Goal: Task Accomplishment & Management: Manage account settings

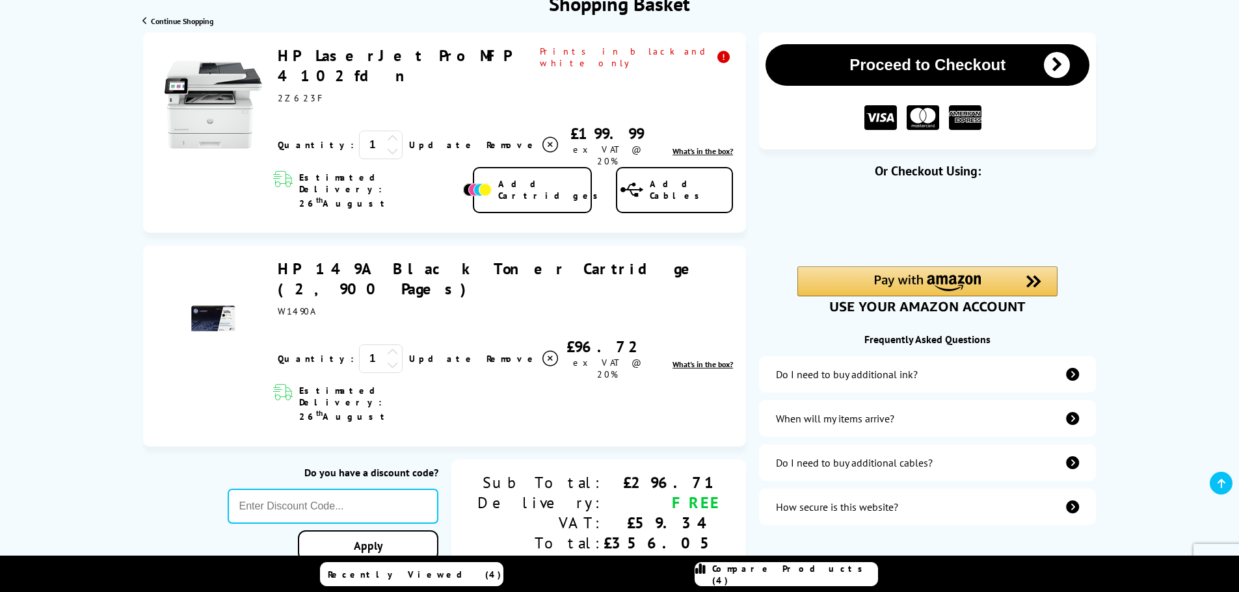
scroll to position [195, 0]
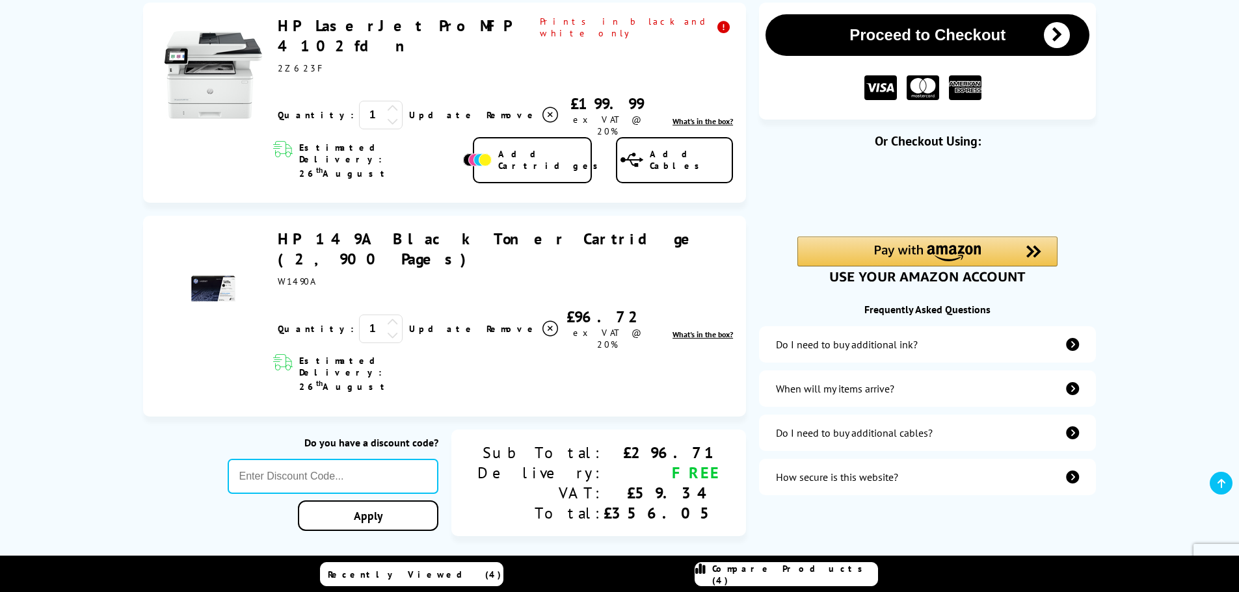
click at [542, 123] on icon at bounding box center [550, 115] width 16 height 16
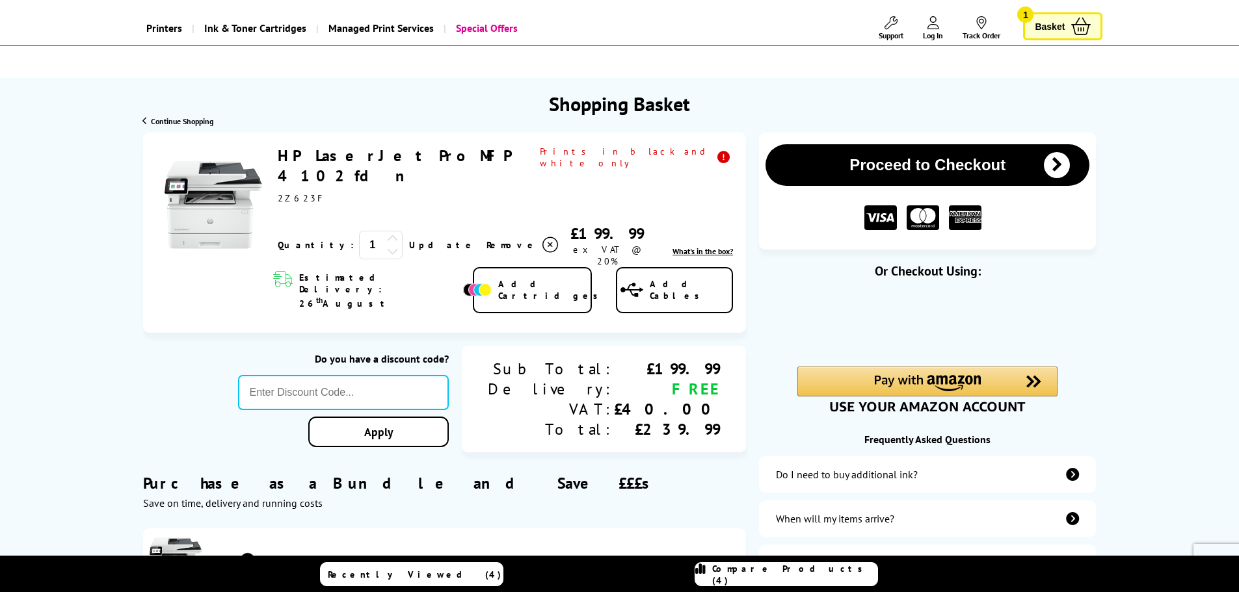
scroll to position [0, 0]
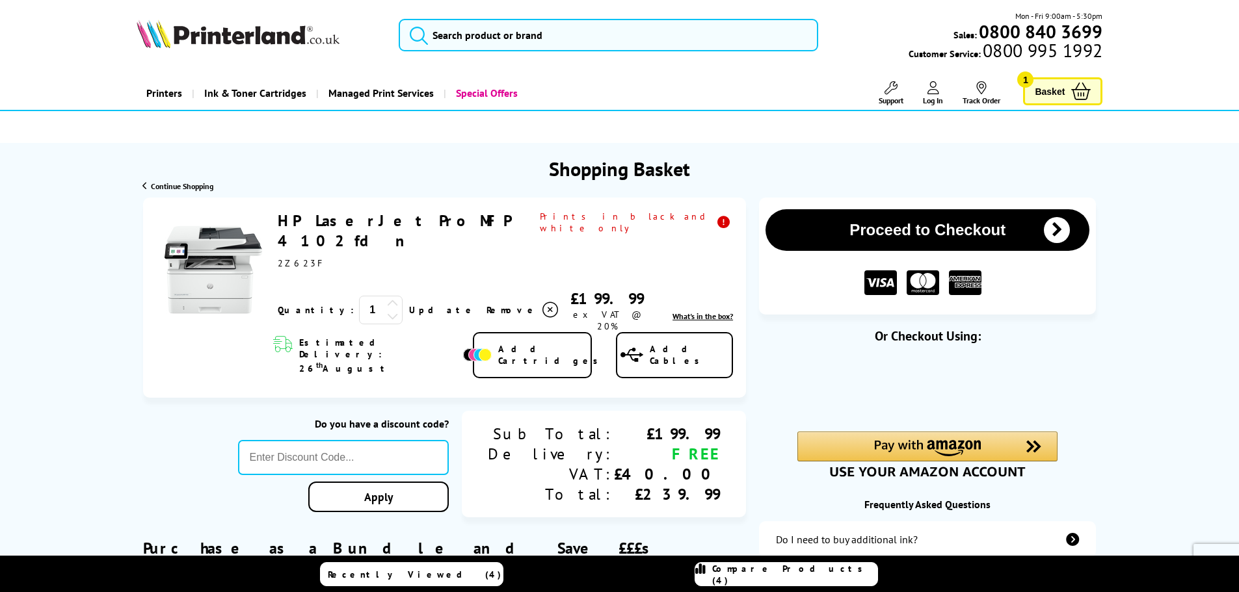
drag, startPoint x: 268, startPoint y: 217, endPoint x: 492, endPoint y: 207, distance: 223.9
click at [492, 207] on div "HP LaserJet Pro MFP 4102fdn ex VAT @ 20% 1 Update th" at bounding box center [444, 298] width 603 height 201
copy div "HP LaserJet Pro MFP 4102fdn"
click at [1050, 229] on icon "submit" at bounding box center [1057, 230] width 26 height 26
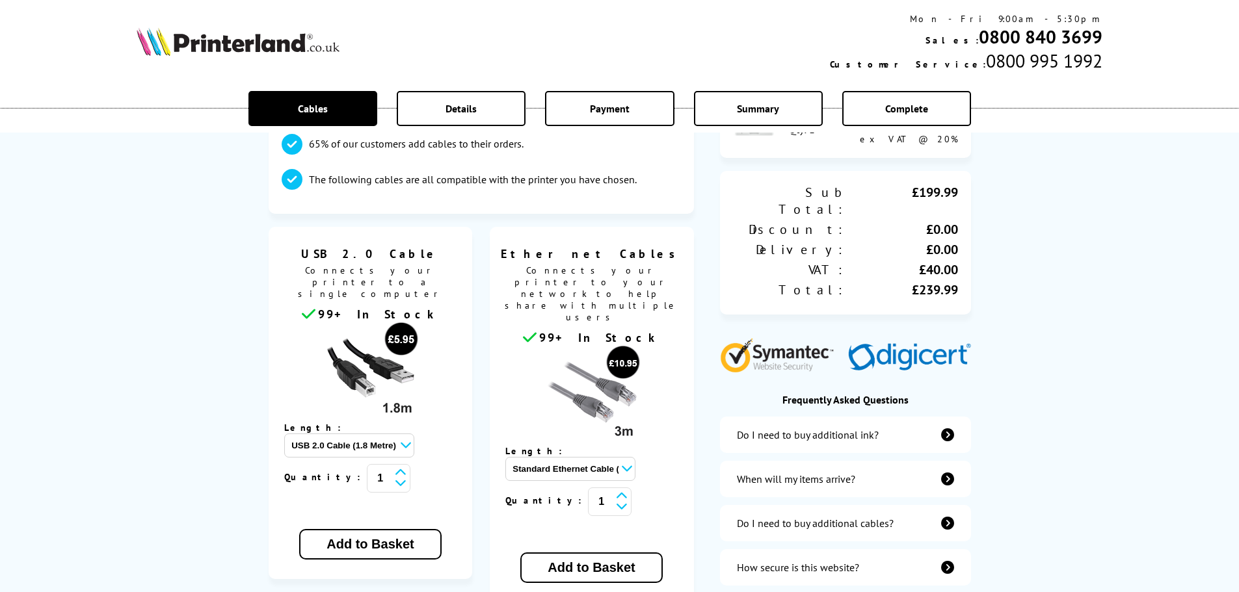
scroll to position [260, 0]
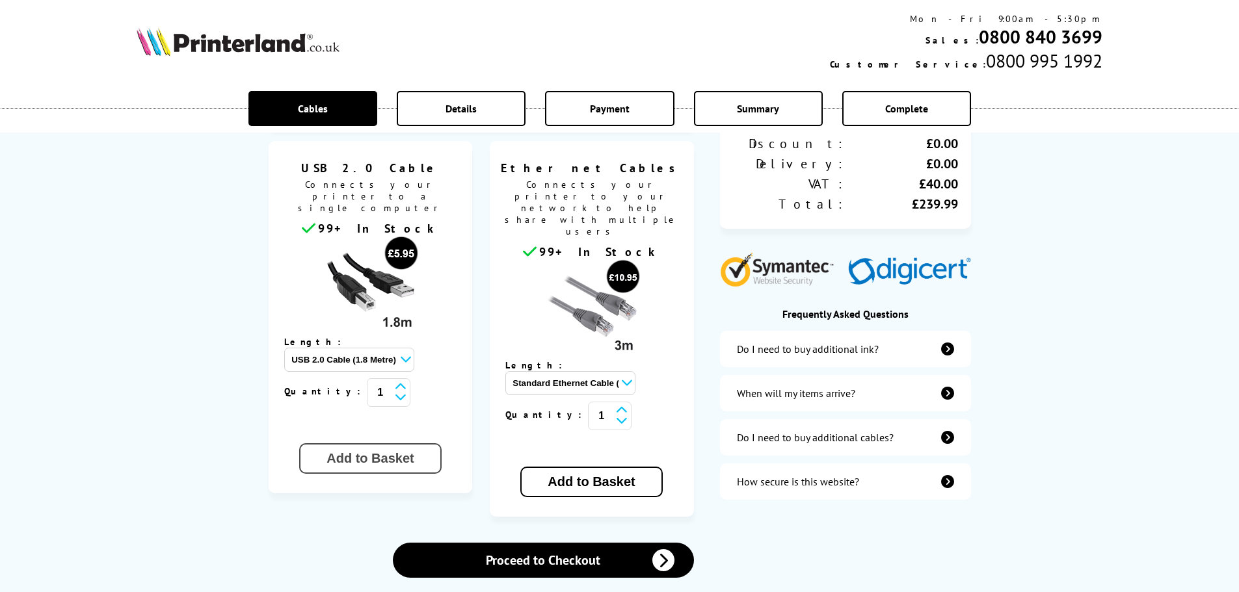
click at [385, 443] on button "Add to Basket" at bounding box center [370, 458] width 142 height 31
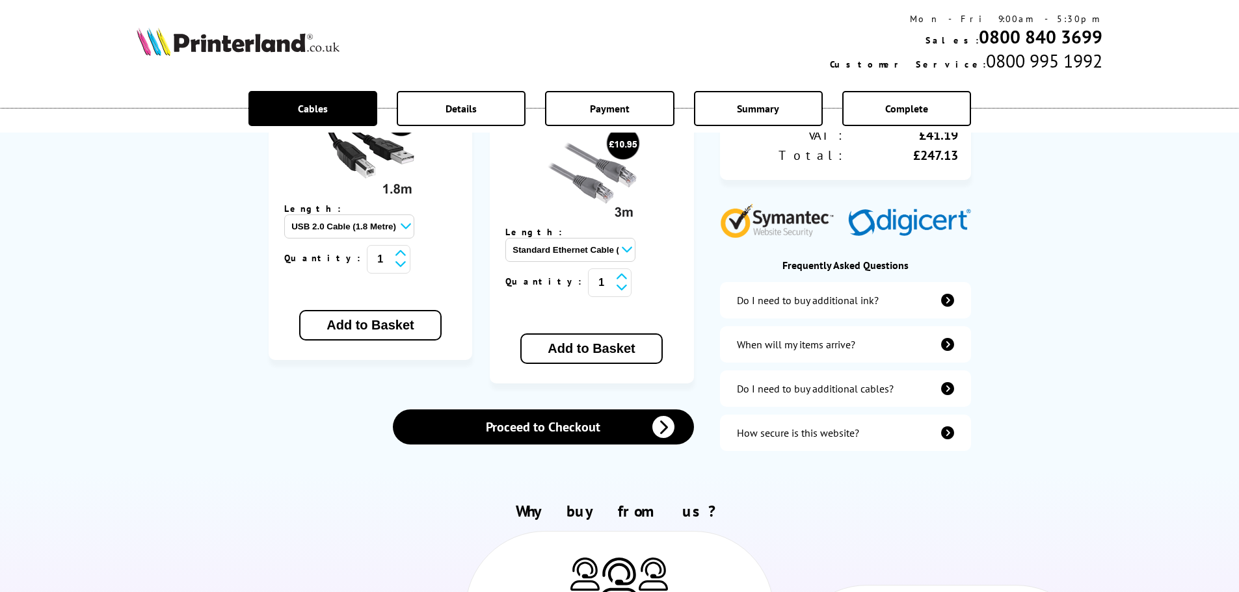
scroll to position [455, 0]
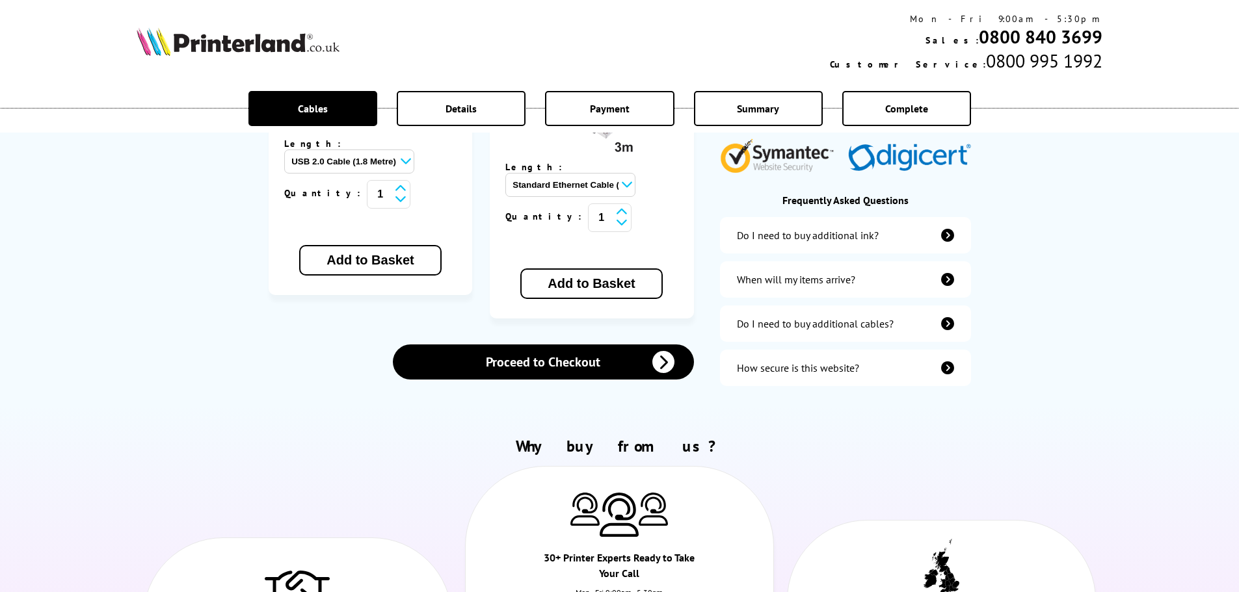
click at [872, 355] on div "How secure is this website?" at bounding box center [845, 368] width 251 height 36
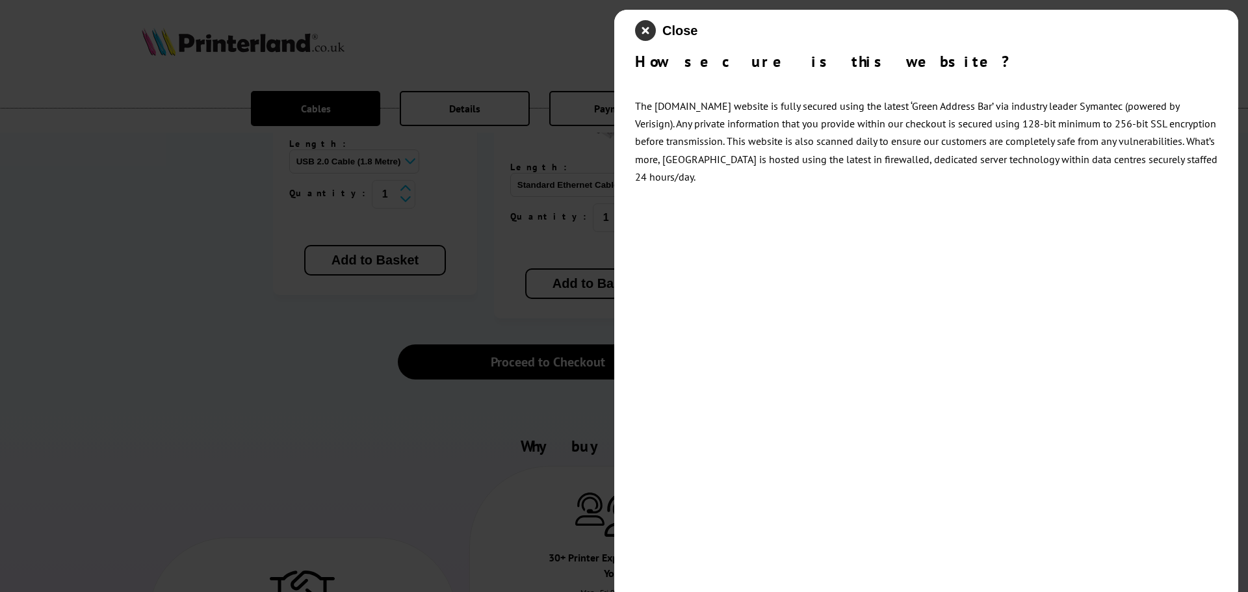
click at [648, 29] on icon "close modal" at bounding box center [645, 30] width 21 height 21
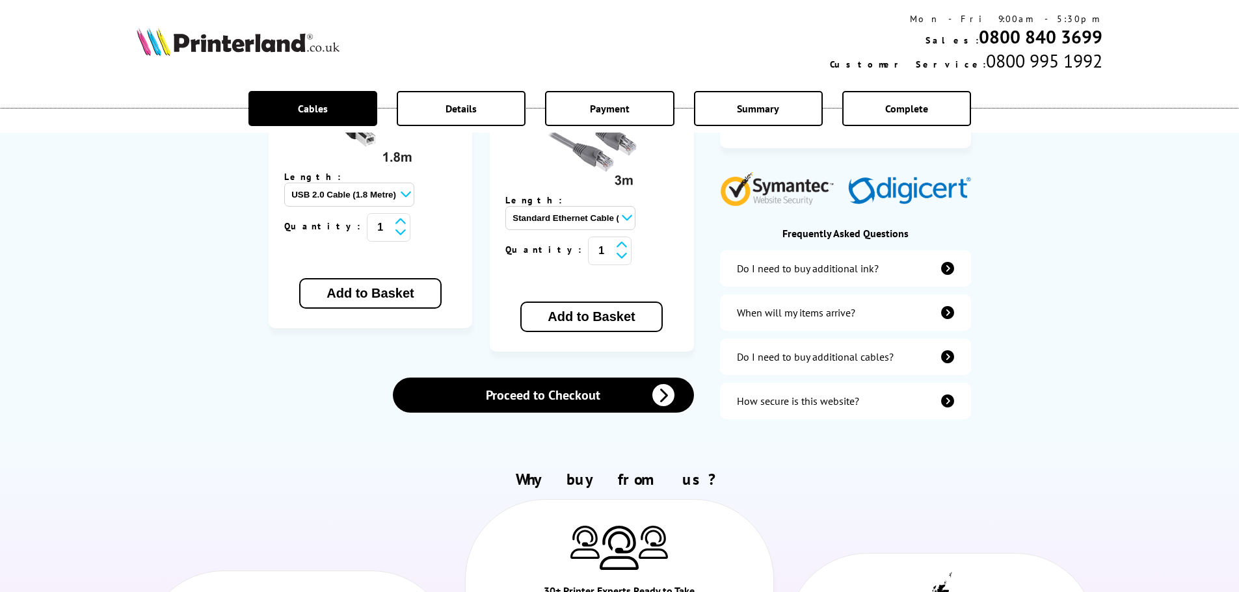
scroll to position [390, 0]
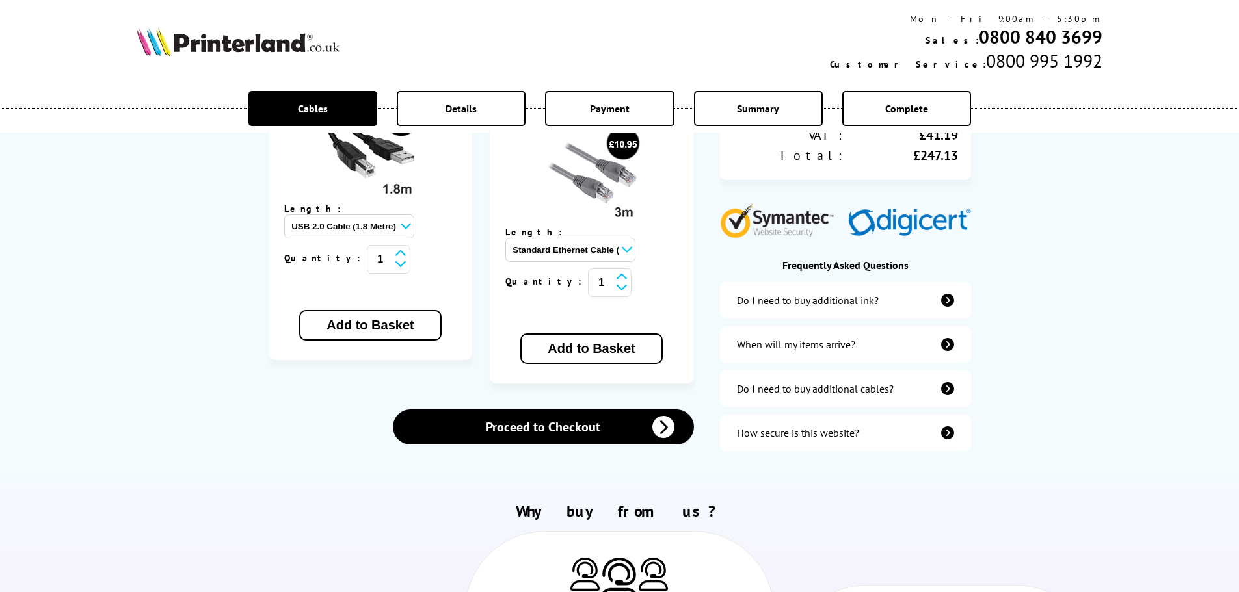
click at [945, 382] on icon "additional-cables" at bounding box center [947, 388] width 13 height 13
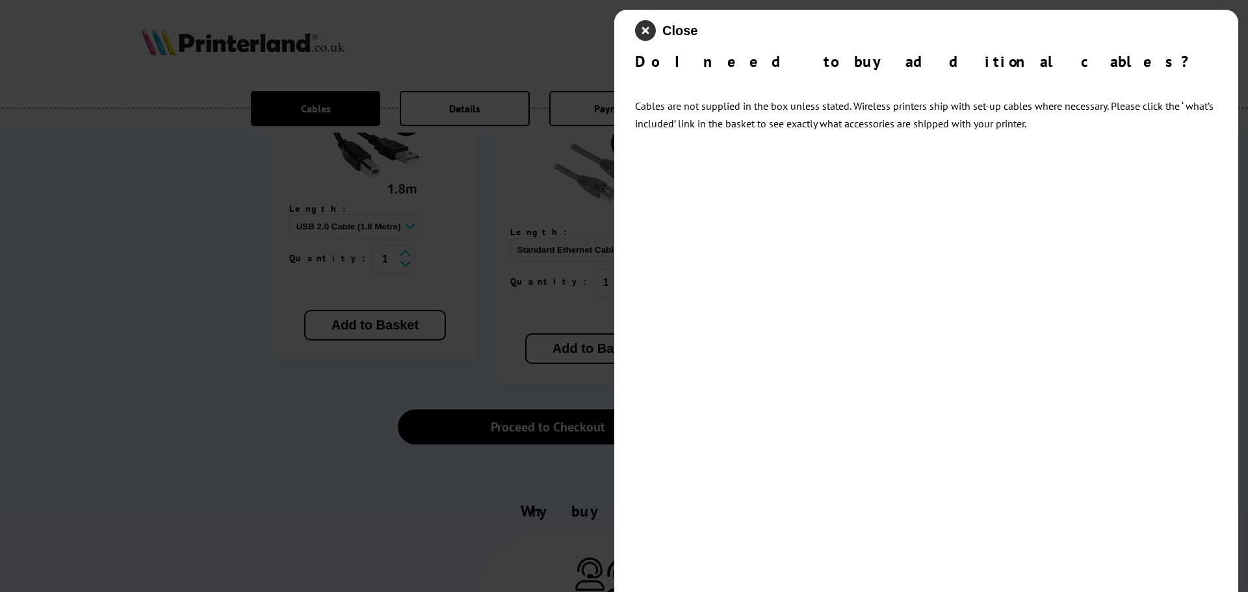
click at [648, 34] on icon "close modal" at bounding box center [645, 30] width 21 height 21
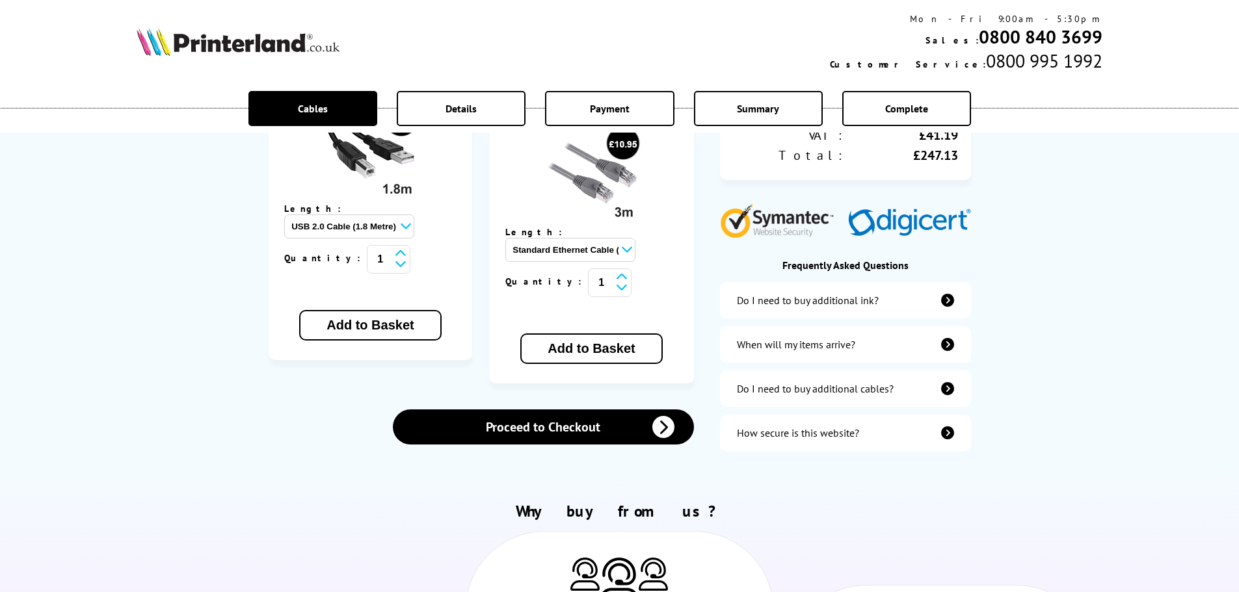
click at [941, 338] on icon "items-arrive" at bounding box center [947, 344] width 13 height 13
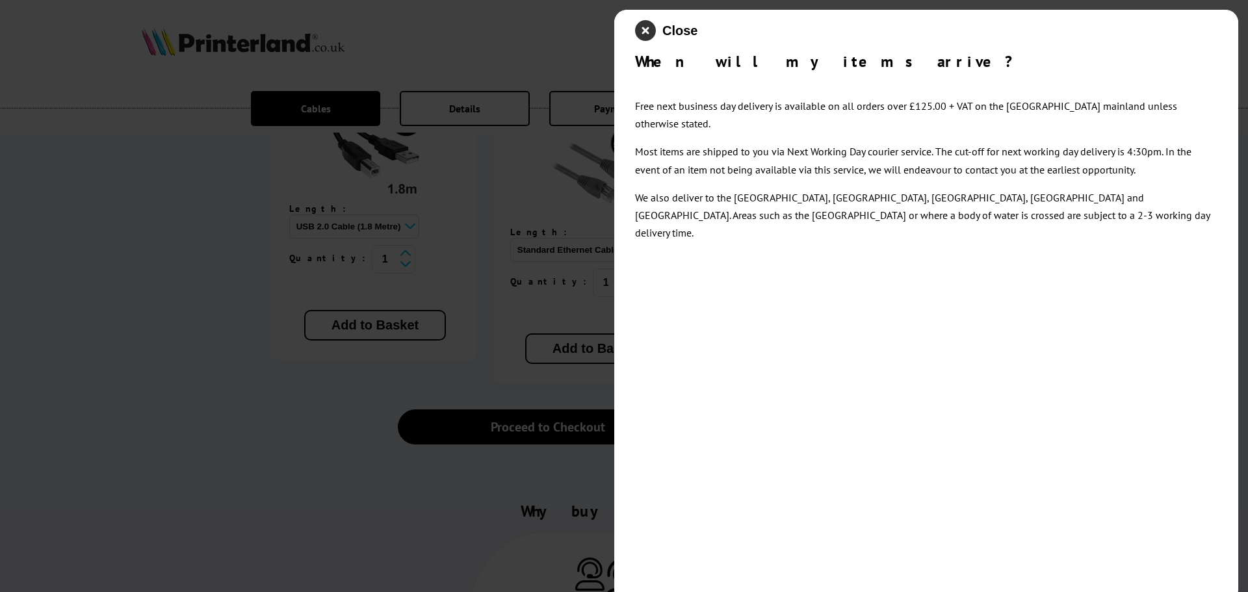
click at [648, 29] on icon "close modal" at bounding box center [645, 30] width 21 height 21
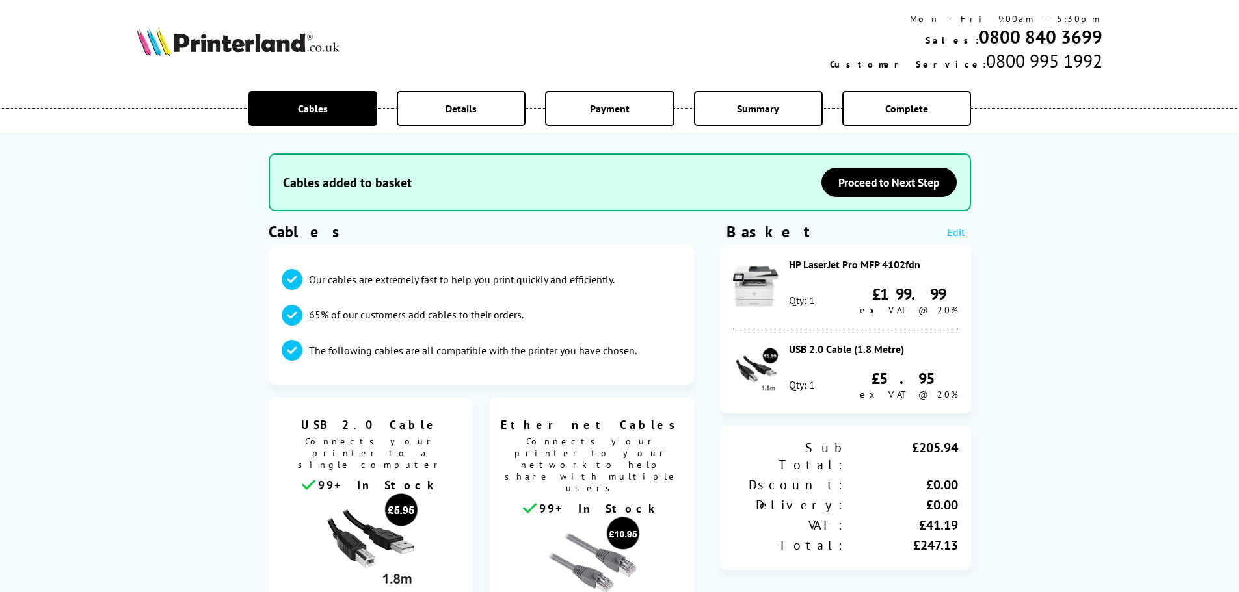
scroll to position [65, 0]
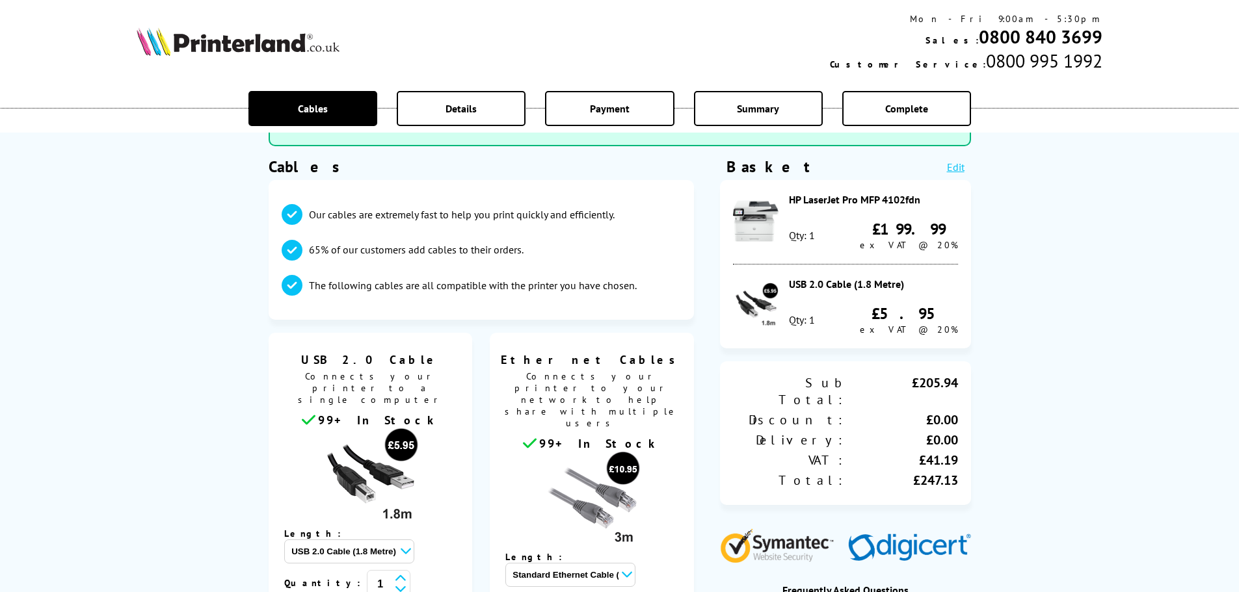
click at [1107, 289] on div "The products you have selected do not include cables as standard. Cables added …" at bounding box center [619, 366] width 1239 height 862
click at [949, 167] on link "Edit" at bounding box center [956, 167] width 18 height 13
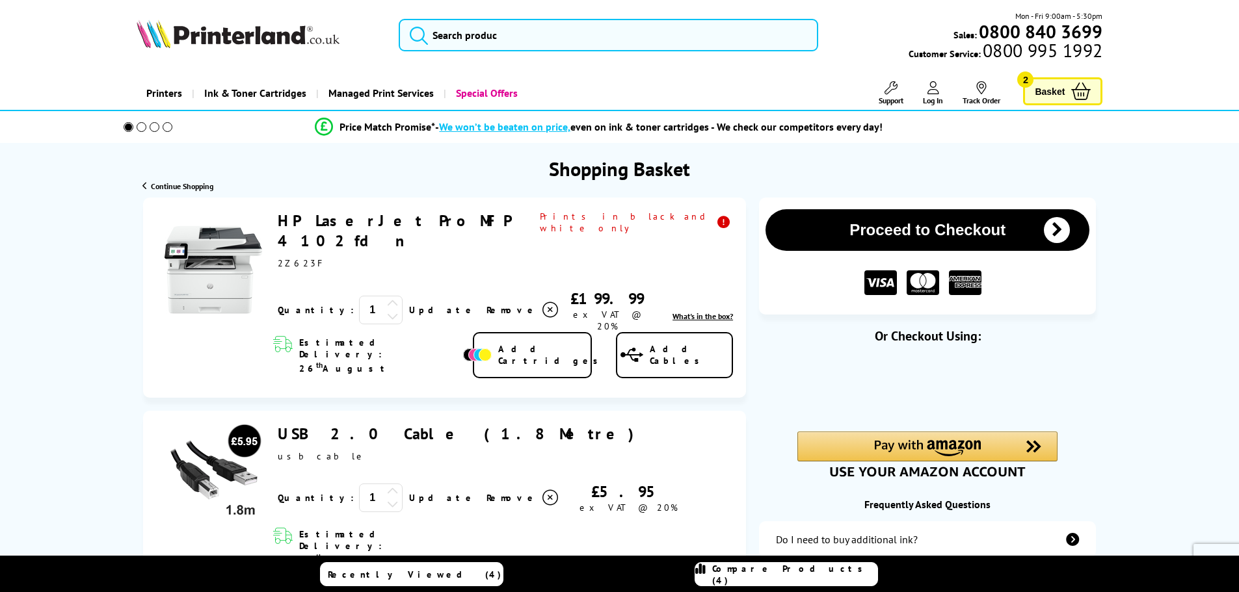
click at [938, 98] on span "Log In" at bounding box center [933, 101] width 20 height 10
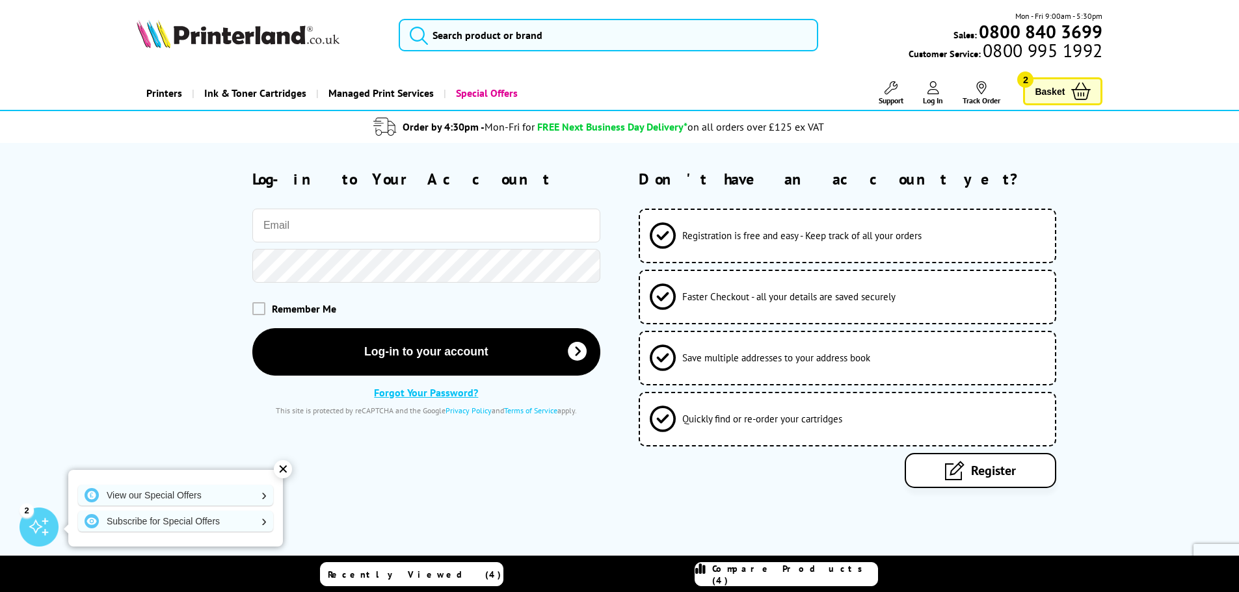
click at [668, 232] on icon at bounding box center [663, 236] width 26 height 26
drag, startPoint x: 961, startPoint y: 466, endPoint x: 929, endPoint y: 473, distance: 32.5
click at [959, 466] on icon at bounding box center [955, 471] width 20 height 20
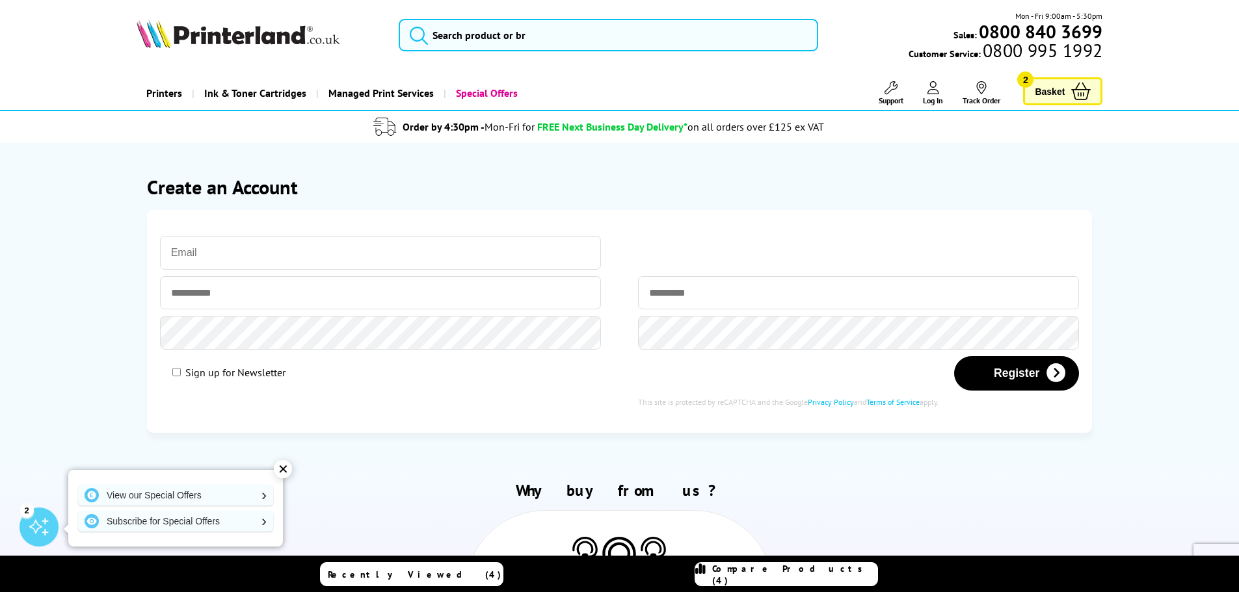
click at [274, 246] on input "email" at bounding box center [380, 253] width 441 height 34
type input "[EMAIL_ADDRESS][DOMAIN_NAME]"
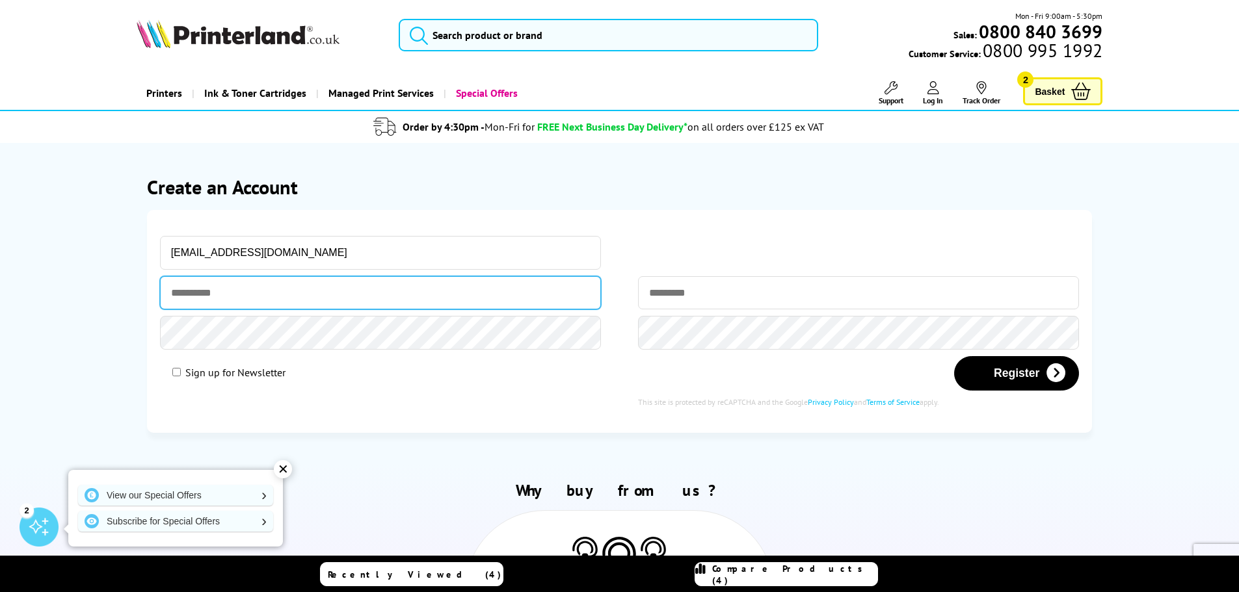
type input "********"
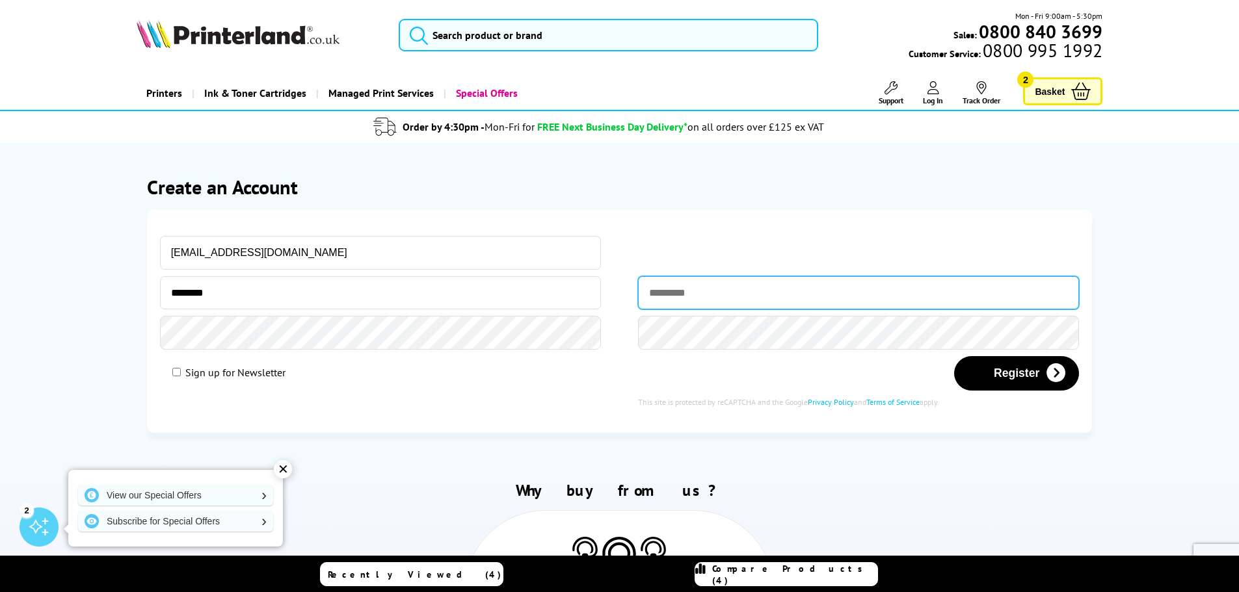
type input "********"
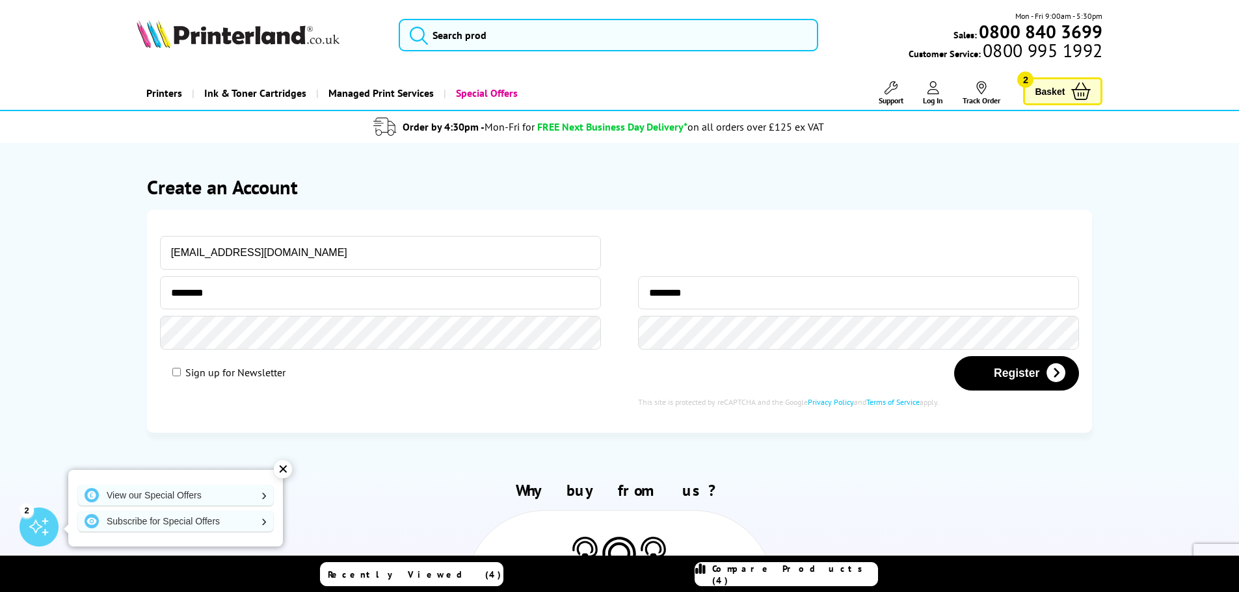
click at [142, 334] on section "Create an Account Please correct the following errors with your submission: abu…" at bounding box center [620, 303] width 966 height 321
click at [1001, 376] on button "Register" at bounding box center [1016, 373] width 125 height 34
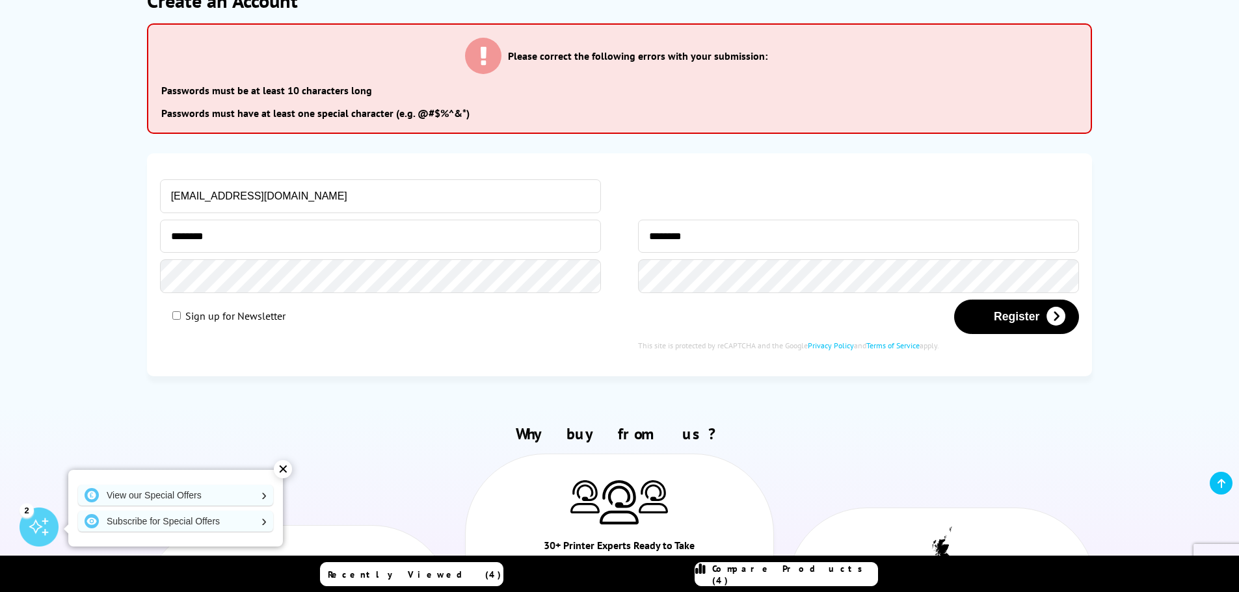
scroll to position [195, 0]
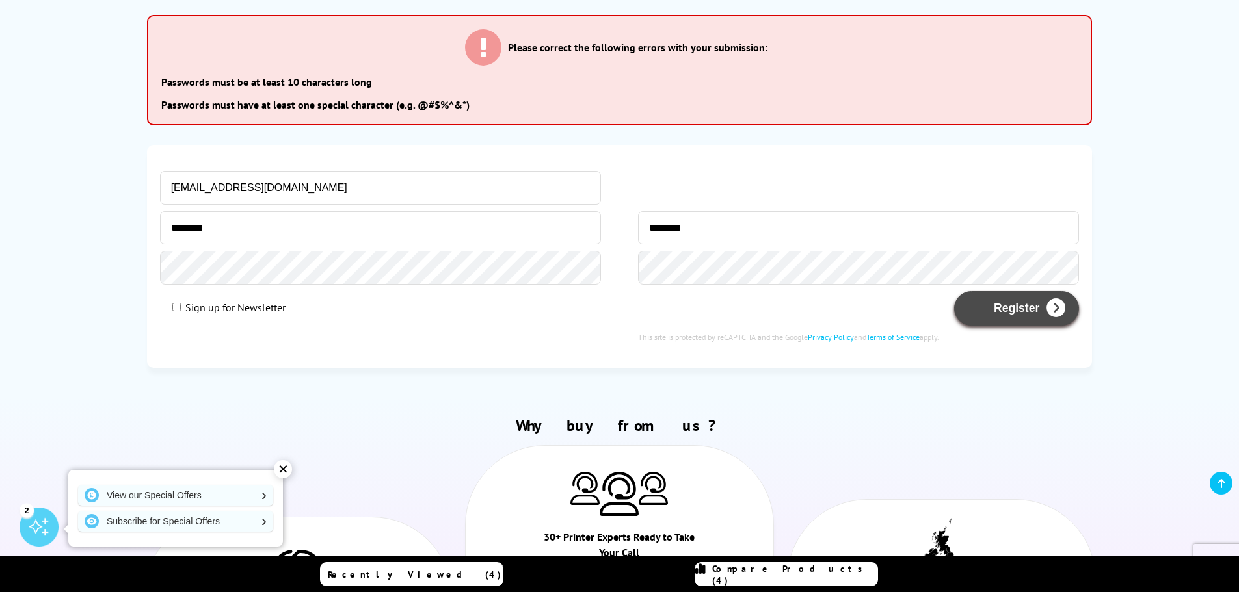
click at [1010, 308] on button "Register" at bounding box center [1016, 308] width 125 height 34
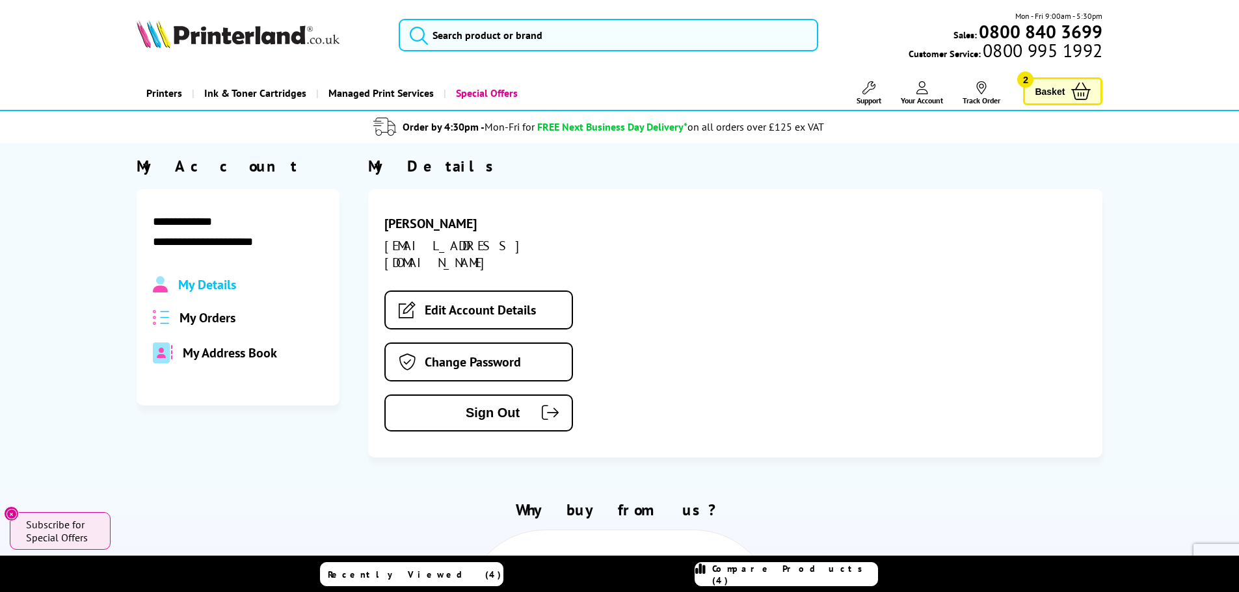
click at [241, 353] on span "My Address Book" at bounding box center [230, 353] width 94 height 17
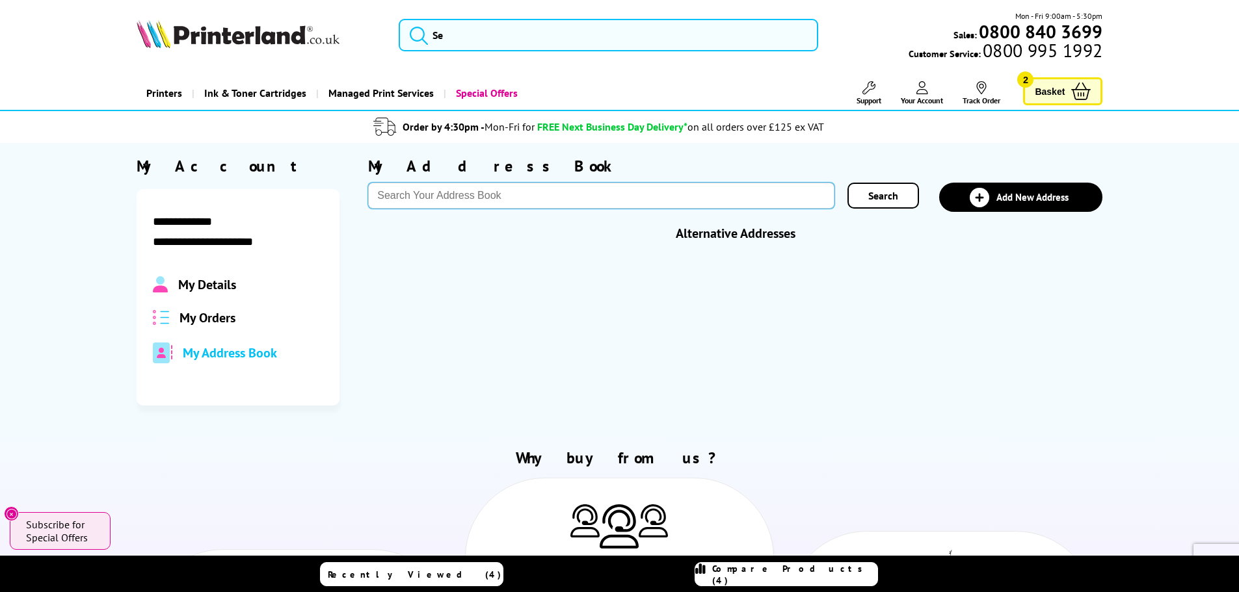
click at [493, 199] on input "text" at bounding box center [601, 196] width 466 height 26
click at [439, 195] on input "cf24" at bounding box center [601, 196] width 466 height 26
type input "cf242td"
click at [876, 194] on span "Search" at bounding box center [883, 195] width 30 height 13
drag, startPoint x: 584, startPoint y: 205, endPoint x: 557, endPoint y: 198, distance: 27.6
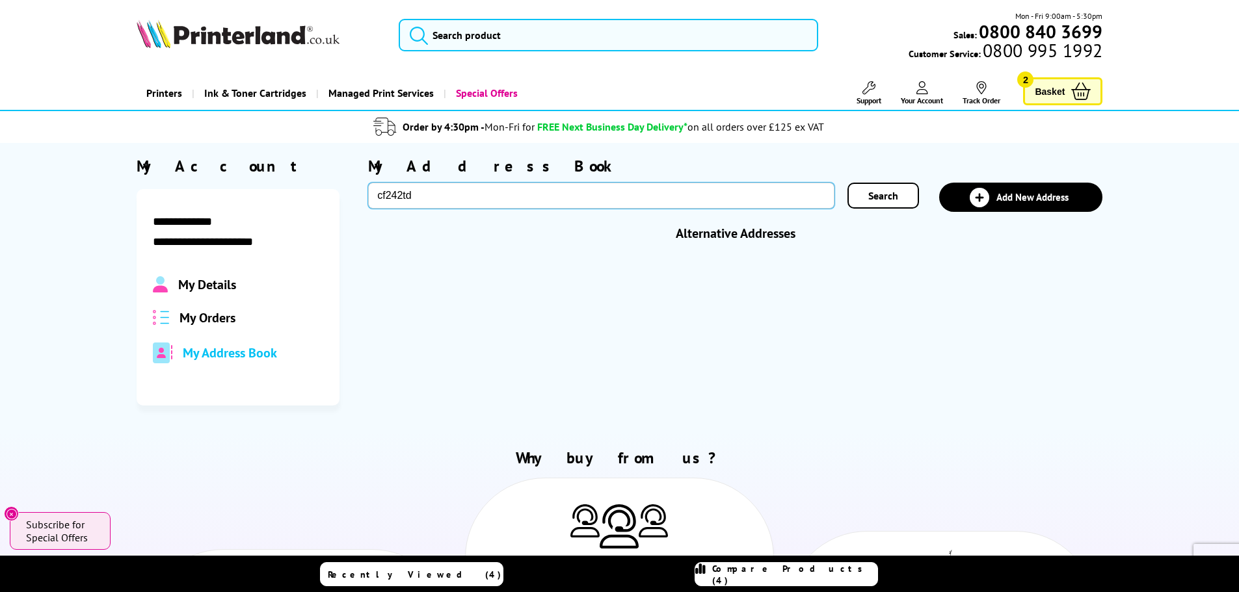
click at [582, 204] on input "cf242td" at bounding box center [601, 196] width 466 height 26
click at [395, 193] on input "cf242td" at bounding box center [601, 196] width 466 height 26
click at [397, 195] on input "cf242td" at bounding box center [601, 196] width 466 height 26
type input "cf24 2td"
click at [875, 194] on span "Search" at bounding box center [883, 195] width 30 height 13
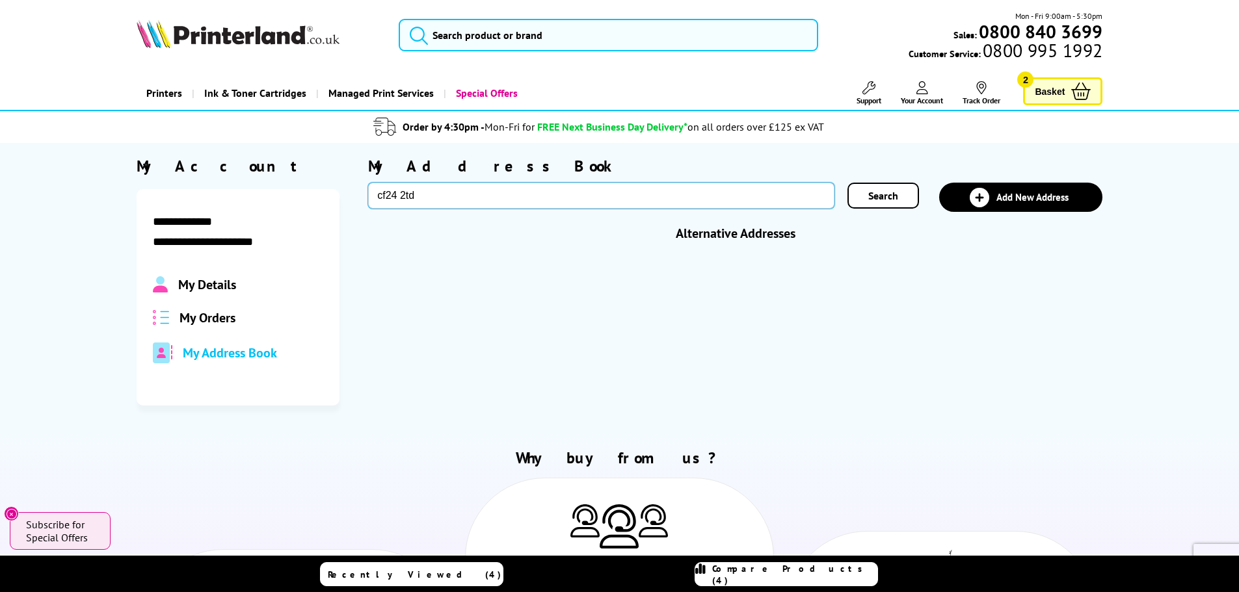
click at [453, 191] on input "cf24 2td" at bounding box center [601, 196] width 466 height 26
drag, startPoint x: 434, startPoint y: 196, endPoint x: 328, endPoint y: 205, distance: 106.4
click at [328, 205] on div "**********" at bounding box center [620, 281] width 966 height 250
click at [1009, 199] on span "Add New Address" at bounding box center [1032, 197] width 72 height 12
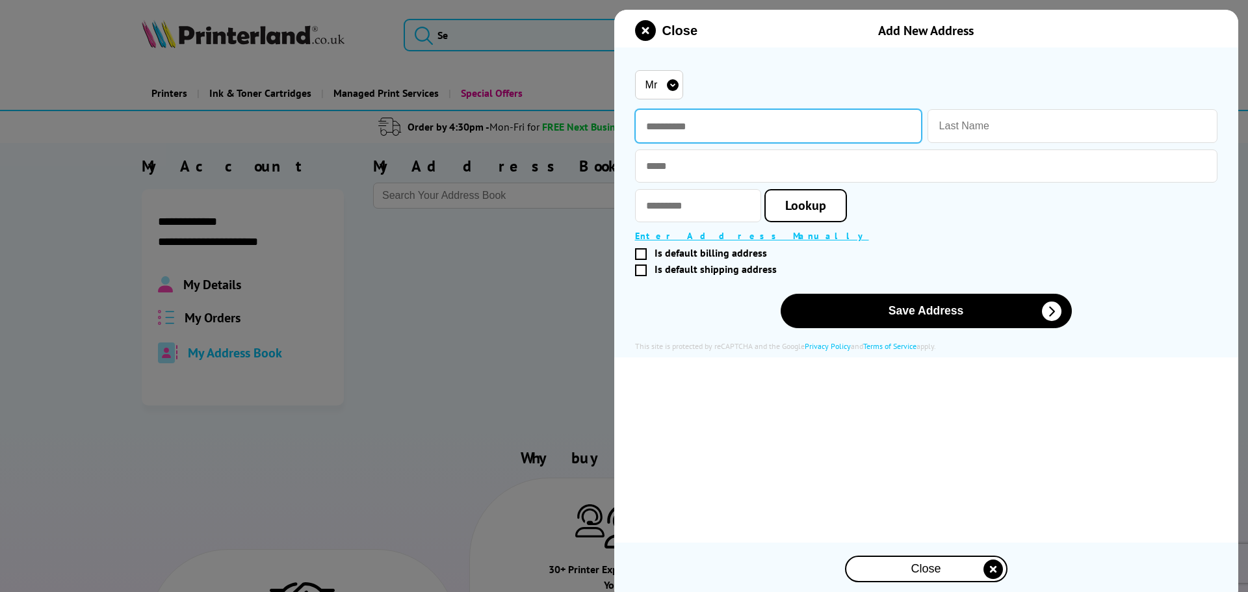
click at [707, 133] on input "text" at bounding box center [778, 126] width 287 height 34
type input "********"
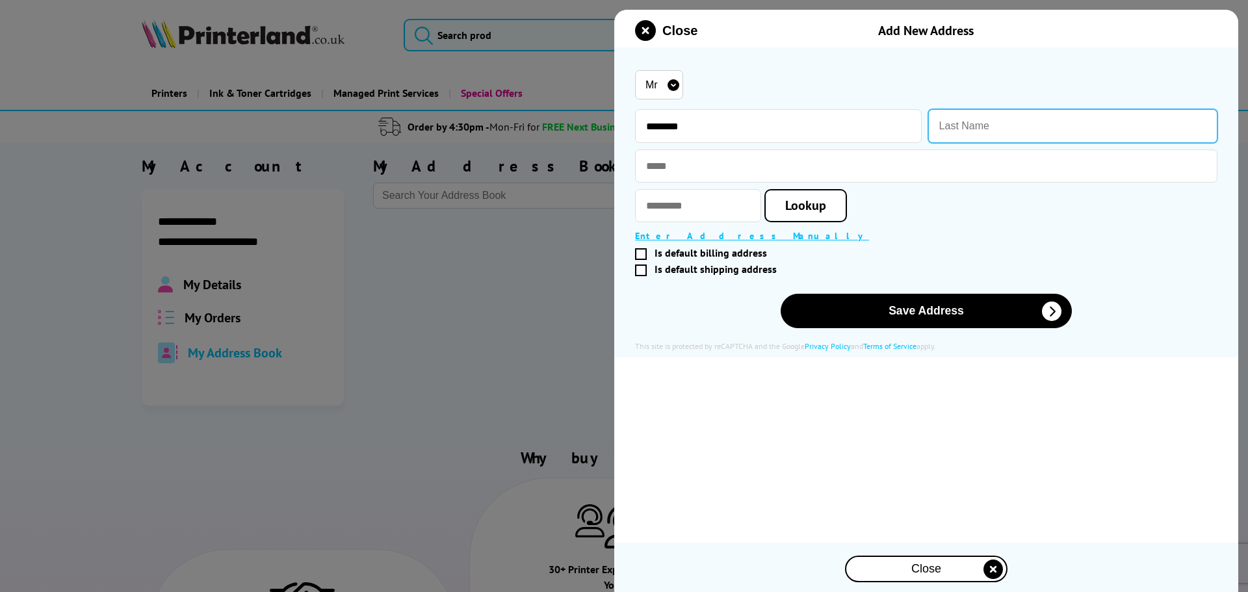
type input "Sha'aban"
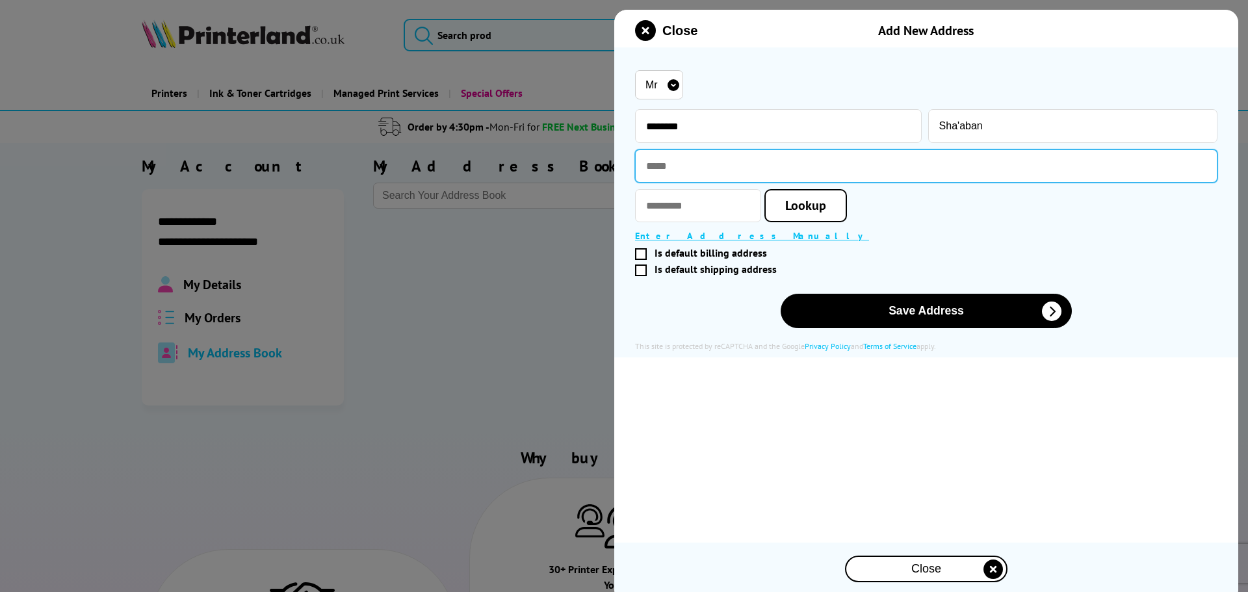
type input "**********"
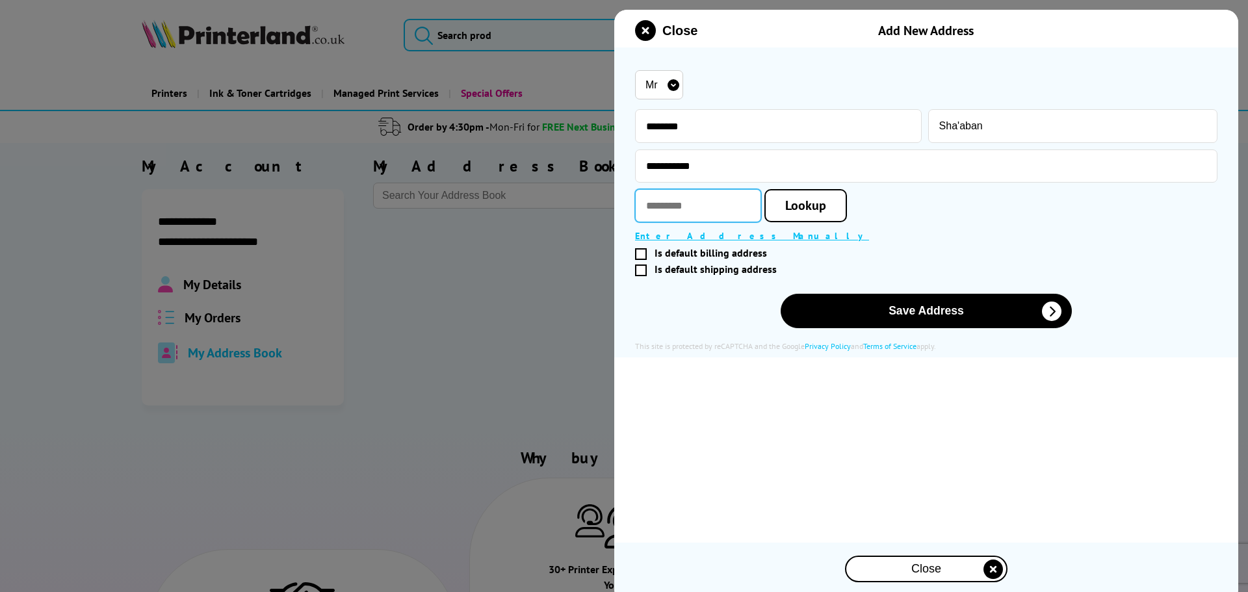
type input "********"
click at [826, 212] on span "Lookup" at bounding box center [805, 205] width 41 height 17
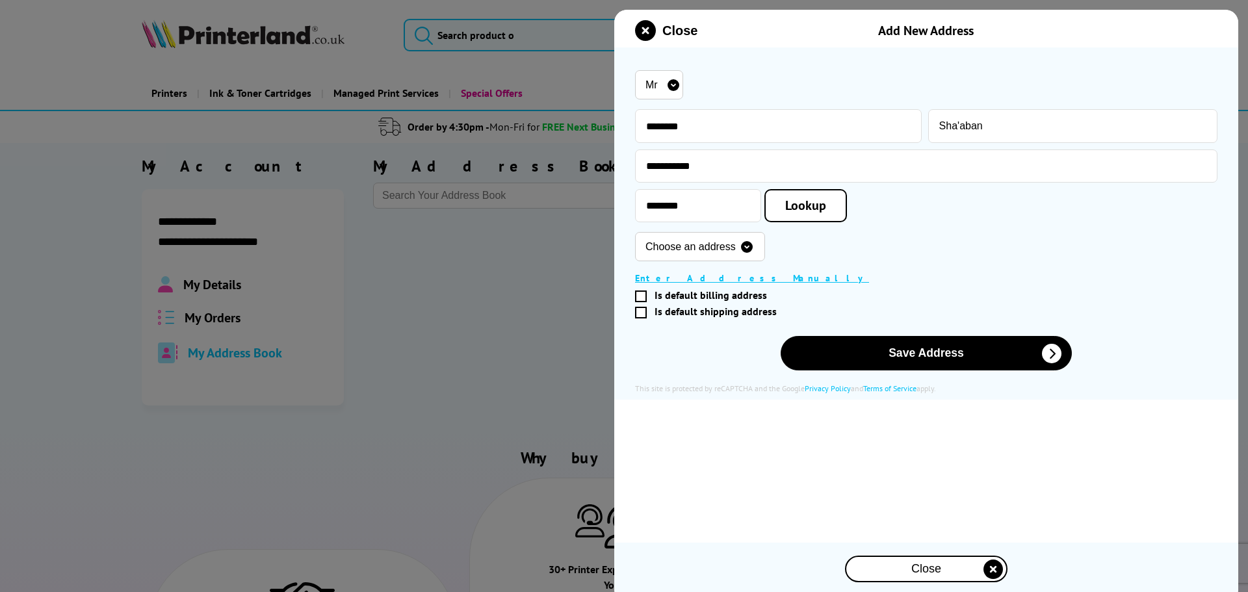
click at [765, 253] on select "Choose an address 1 Mercia Road, Caerdydd, CF24 2TD 3 Mercia Road, Caerdydd, CF…" at bounding box center [700, 246] width 130 height 29
select select "GB|RM|A|4267888|WEL"
click at [635, 233] on select "Choose an address 1 Mercia Road, Caerdydd, CF24 2TD 3 Mercia Road, Caerdydd, CF…" at bounding box center [700, 246] width 130 height 29
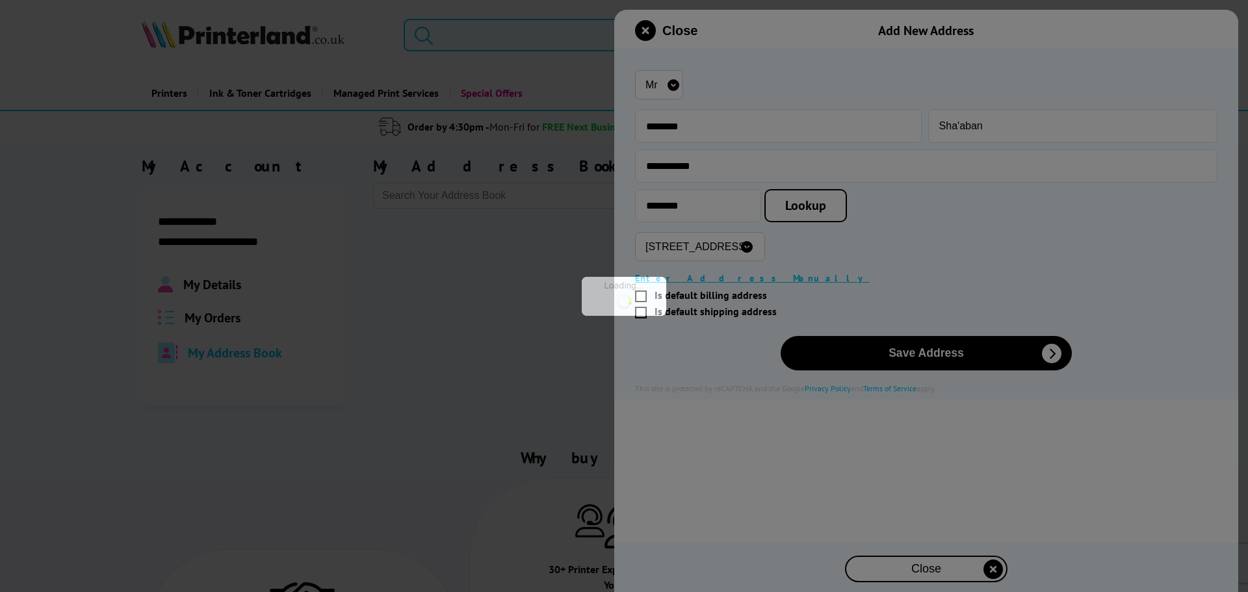
type input "3 Mercia Road"
type input "Caerdydd"
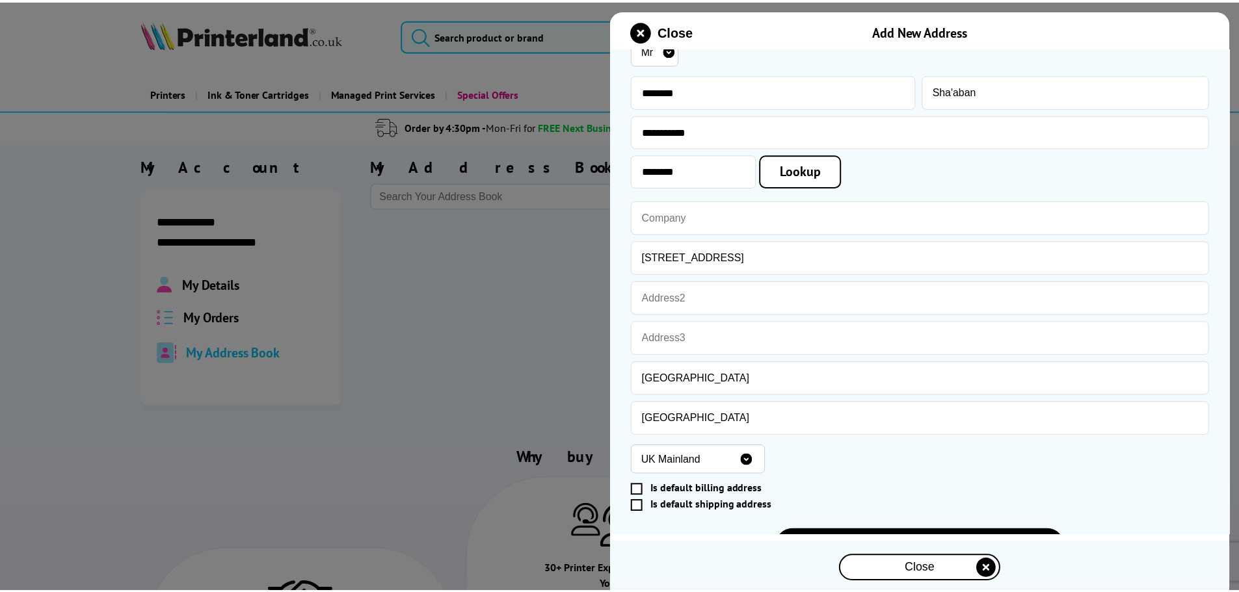
scroll to position [94, 0]
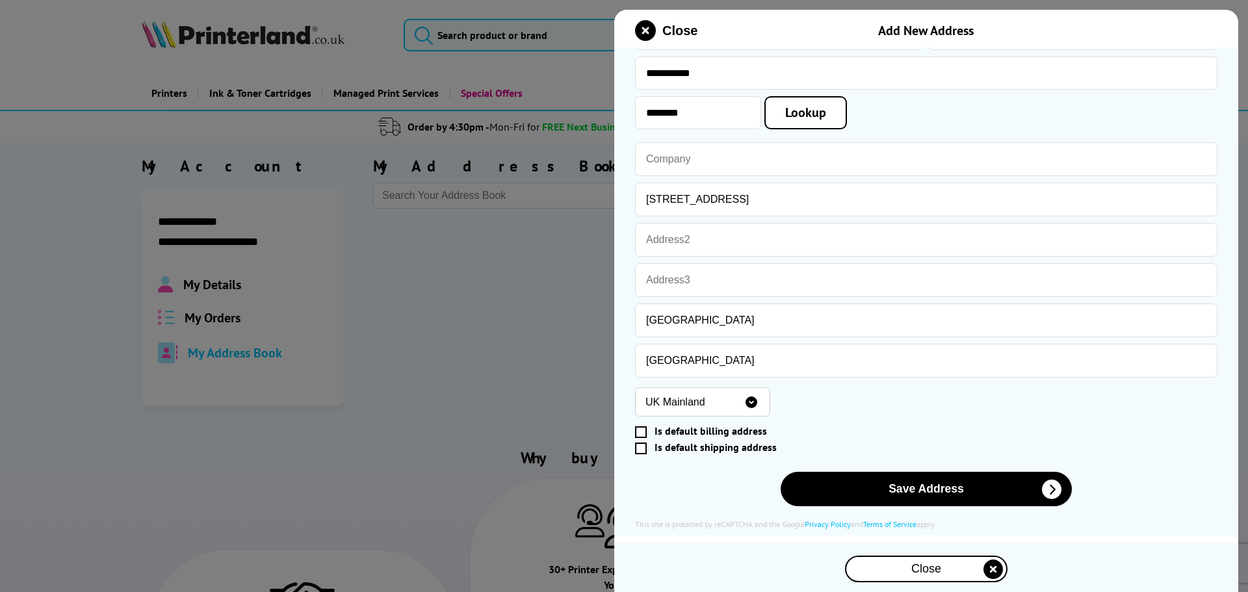
click at [642, 432] on span at bounding box center [641, 433] width 12 height 12
click at [642, 432] on input "Is default billing address" at bounding box center [924, 432] width 572 height 0
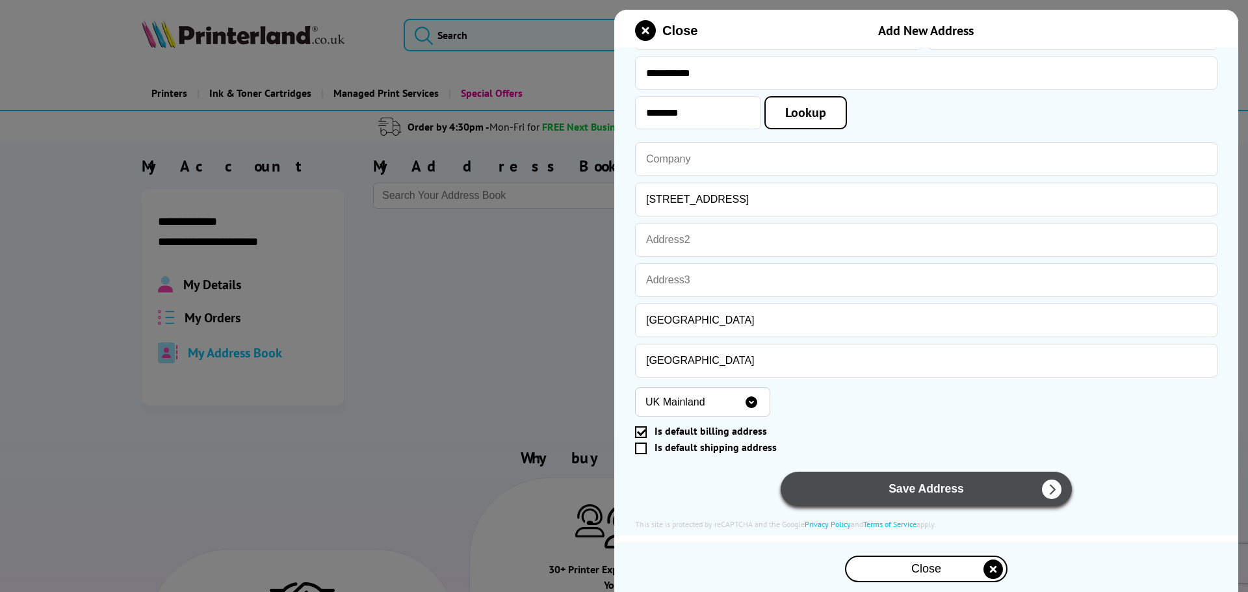
click at [927, 492] on button "Save Address" at bounding box center [926, 489] width 291 height 34
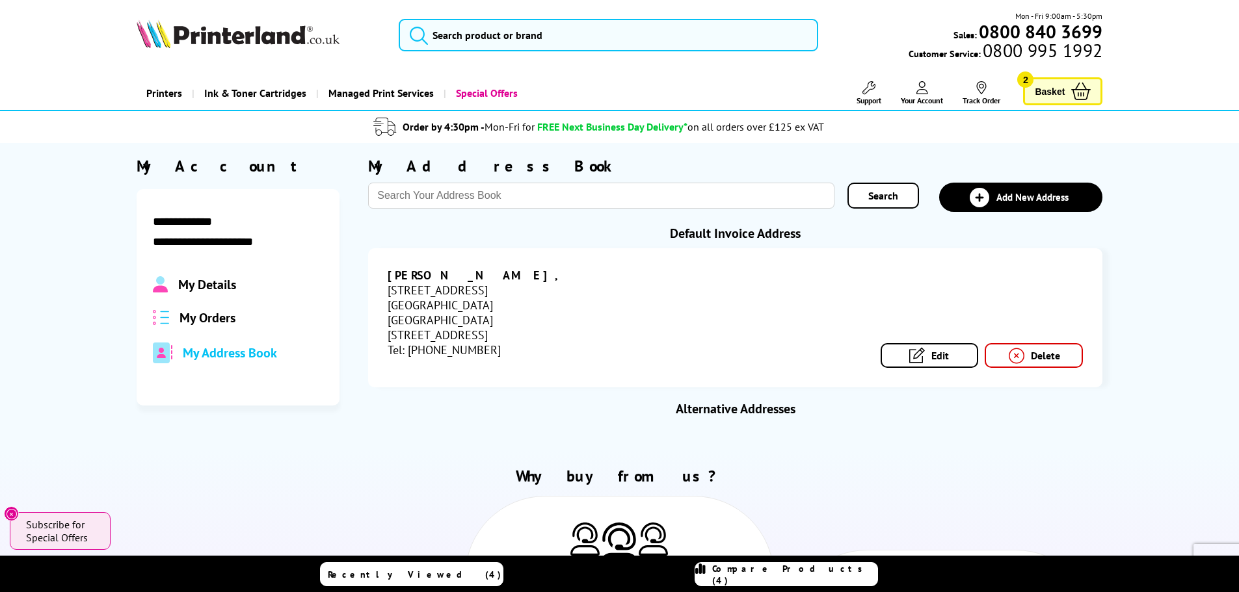
click at [1066, 97] on link "Basket 2" at bounding box center [1062, 91] width 79 height 28
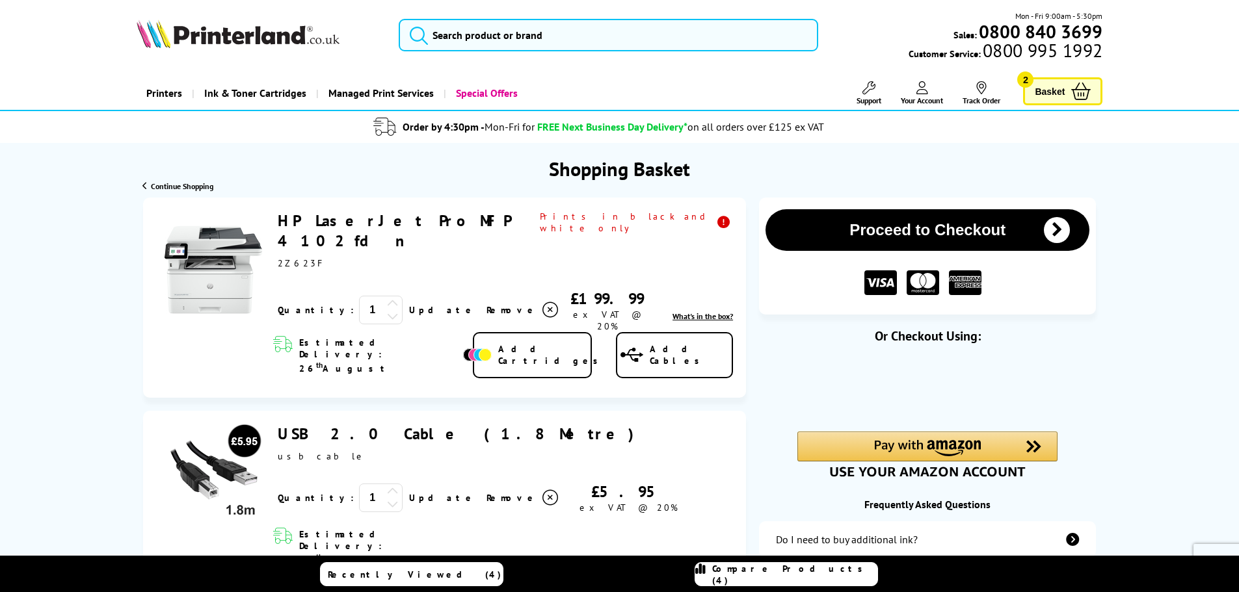
click at [926, 96] on span "Your Account" at bounding box center [922, 101] width 42 height 10
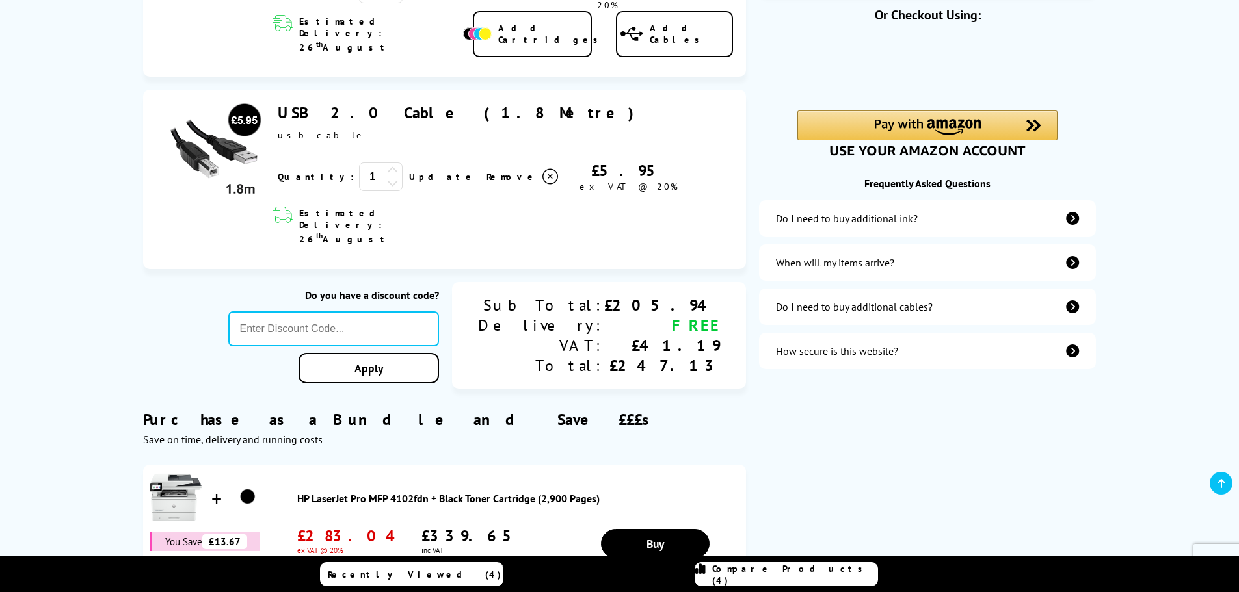
scroll to position [325, 0]
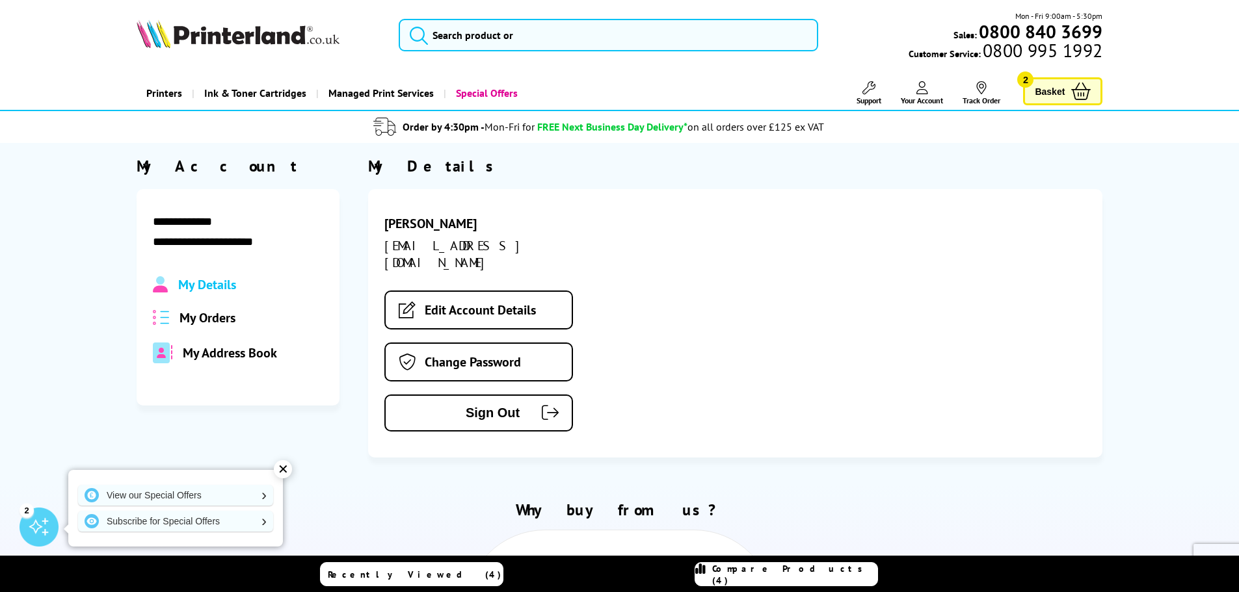
click at [834, 341] on div "[PERSON_NAME] [EMAIL_ADDRESS][DOMAIN_NAME] Edit Account Details Change Password…" at bounding box center [735, 323] width 734 height 269
